Goal: Task Accomplishment & Management: Manage account settings

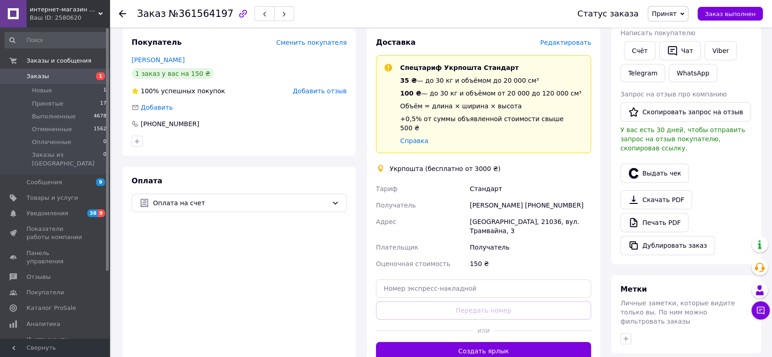
scroll to position [212, 0]
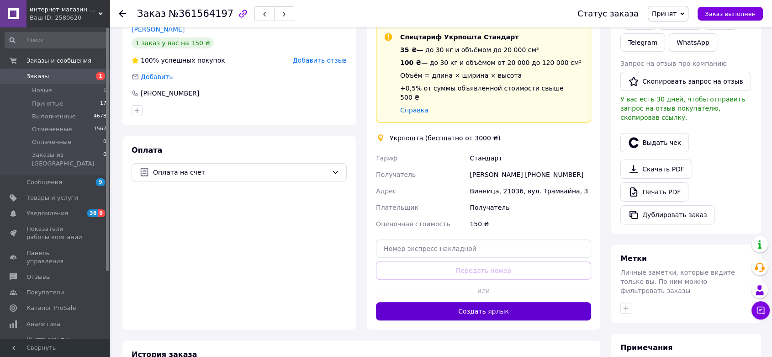
click at [513, 302] on button "Создать ярлык" at bounding box center [483, 311] width 215 height 18
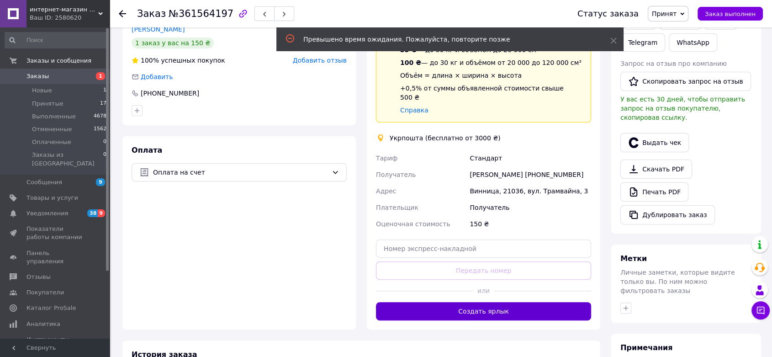
click at [484, 302] on button "Создать ярлык" at bounding box center [483, 311] width 215 height 18
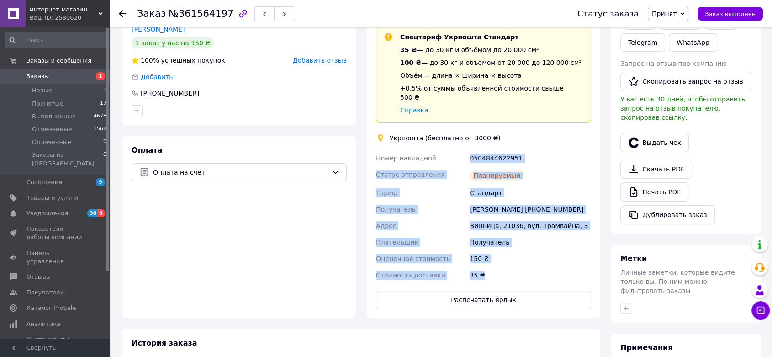
drag, startPoint x: 465, startPoint y: 146, endPoint x: 500, endPoint y: 262, distance: 121.2
click at [500, 262] on div "Номер накладной 0504844622951 Статус отправления Планируемый Тариф Стандарт Пол…" at bounding box center [483, 216] width 219 height 133
copy div "Номер накладной 0504844622951 Статус отправления Планируемый Тариф Стандарт Пол…"
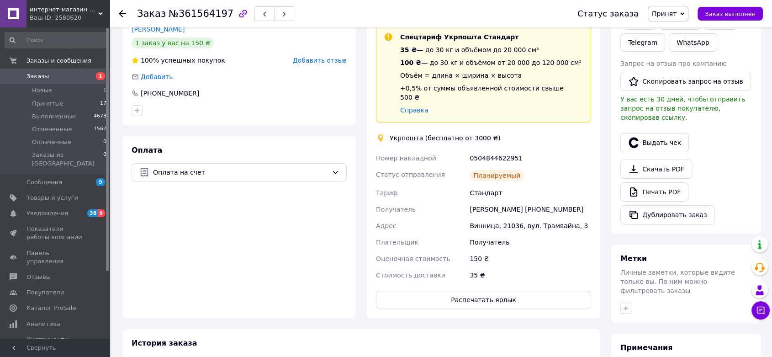
click at [121, 10] on icon at bounding box center [122, 13] width 7 height 7
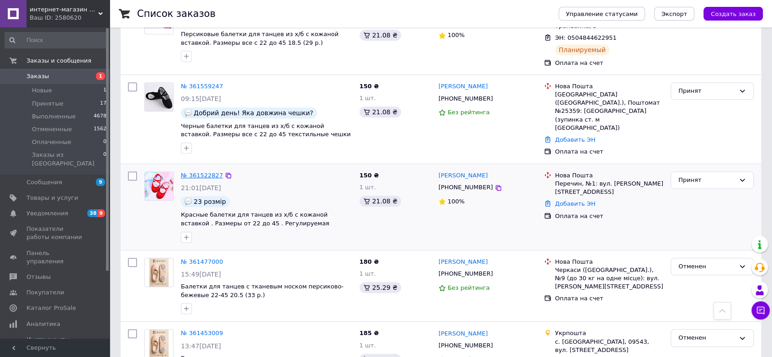
click at [193, 172] on link "№ 361522827" at bounding box center [202, 175] width 42 height 7
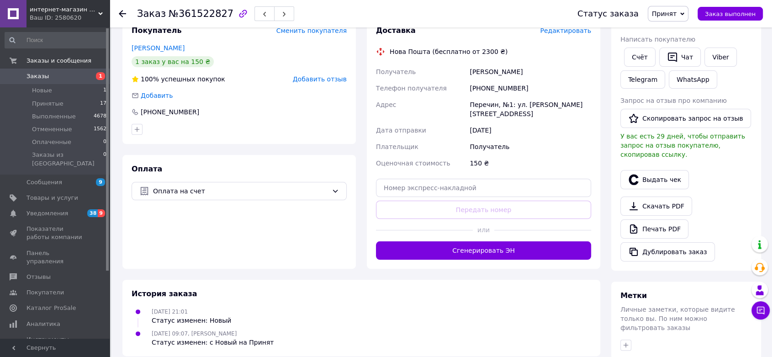
scroll to position [179, 0]
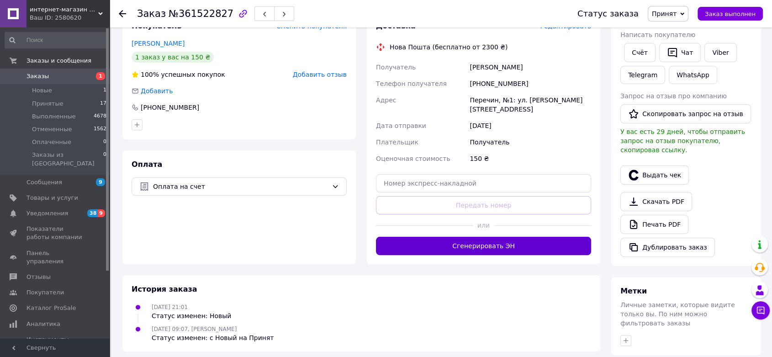
click at [449, 242] on button "Сгенерировать ЭН" at bounding box center [483, 246] width 215 height 18
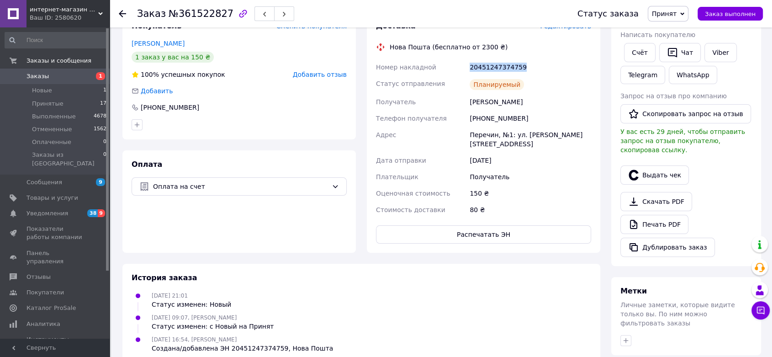
drag, startPoint x: 468, startPoint y: 64, endPoint x: 537, endPoint y: 62, distance: 69.0
click at [537, 62] on div "20451247374759" at bounding box center [530, 67] width 125 height 16
copy div "20451247374759"
click at [537, 62] on div "20451247374759" at bounding box center [530, 67] width 125 height 16
click at [51, 97] on li "Принятые 17" at bounding box center [56, 103] width 112 height 13
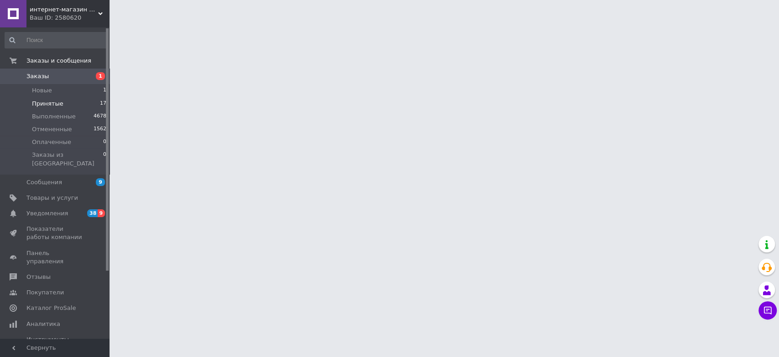
click at [51, 104] on span "Принятые" at bounding box center [48, 104] width 32 height 8
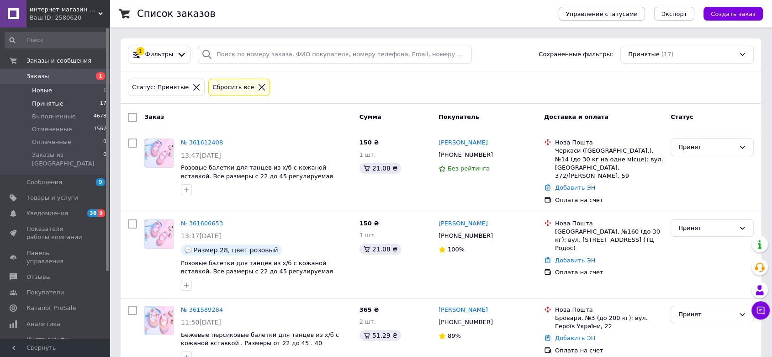
click at [45, 89] on span "Новые" at bounding box center [42, 90] width 20 height 8
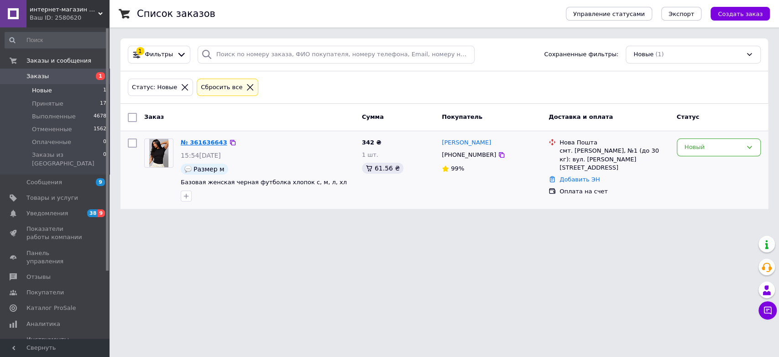
click at [204, 143] on link "№ 361636643" at bounding box center [204, 142] width 47 height 7
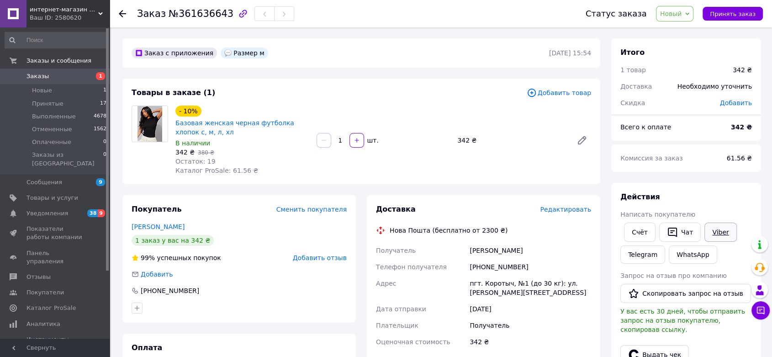
click at [712, 231] on link "Viber" at bounding box center [720, 231] width 32 height 19
click at [704, 233] on link "Viber" at bounding box center [720, 231] width 32 height 19
